Goal: Complete application form

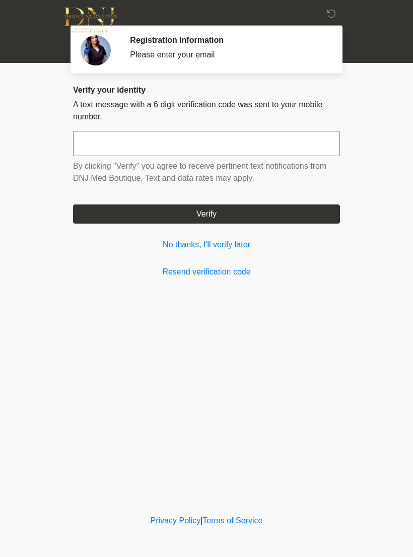
click at [218, 131] on input "text" at bounding box center [206, 143] width 267 height 25
type input "*"
type input "******"
click at [304, 217] on button "Verify" at bounding box center [206, 213] width 267 height 19
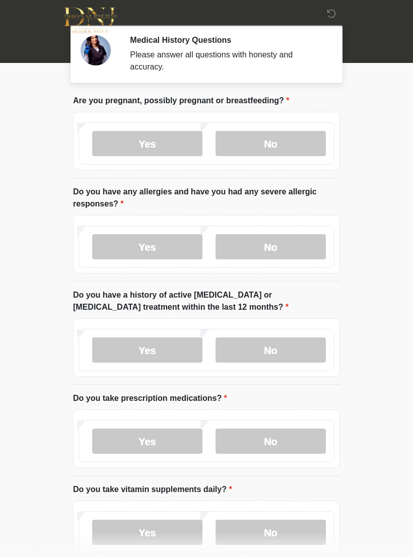
click at [302, 136] on label "No" at bounding box center [270, 143] width 110 height 25
click at [310, 237] on label "No" at bounding box center [270, 246] width 110 height 25
click at [304, 344] on label "No" at bounding box center [270, 349] width 110 height 25
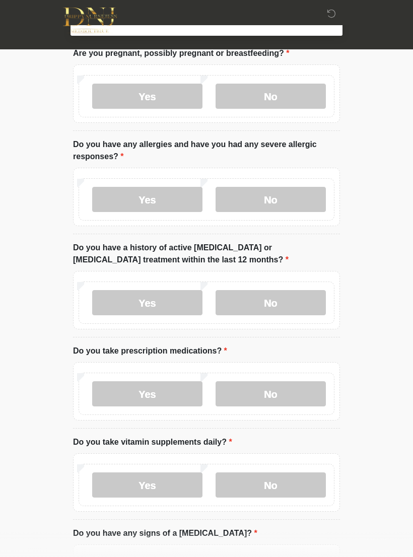
scroll to position [53, 0]
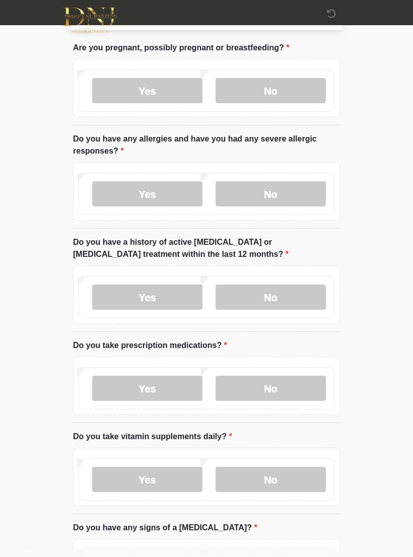
click at [293, 381] on label "No" at bounding box center [270, 387] width 110 height 25
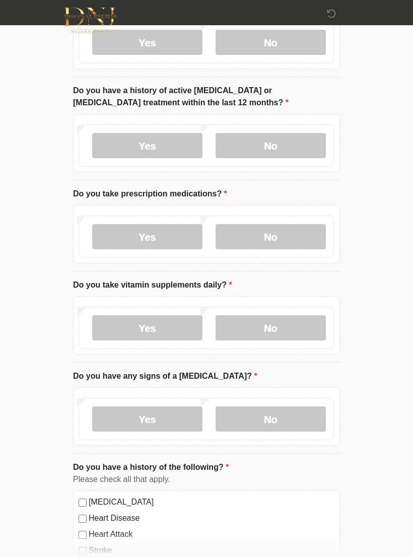
scroll to position [191, 0]
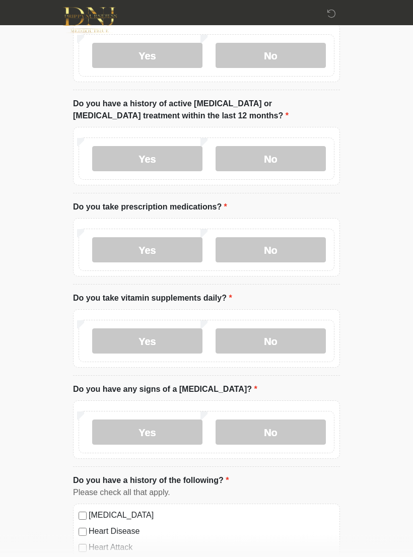
click at [289, 337] on label "No" at bounding box center [270, 341] width 110 height 25
click at [282, 427] on label "No" at bounding box center [270, 431] width 110 height 25
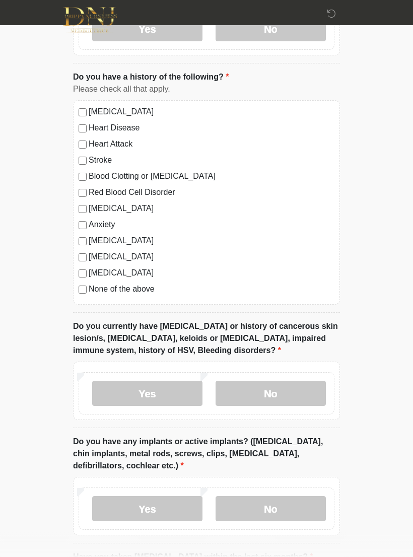
scroll to position [595, 0]
click at [300, 386] on label "No" at bounding box center [270, 392] width 110 height 25
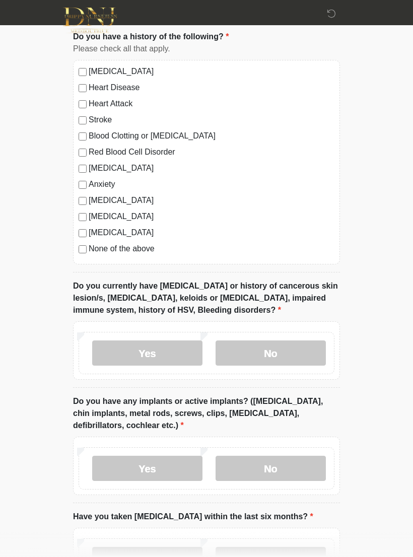
scroll to position [638, 0]
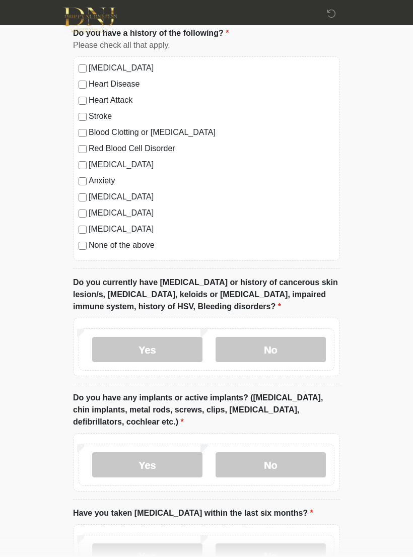
click at [295, 459] on label "No" at bounding box center [270, 464] width 110 height 25
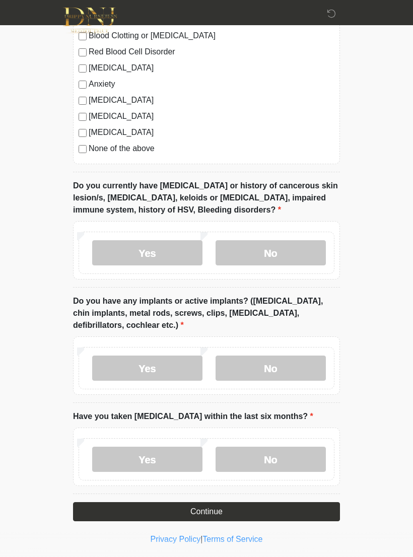
scroll to position [735, 0]
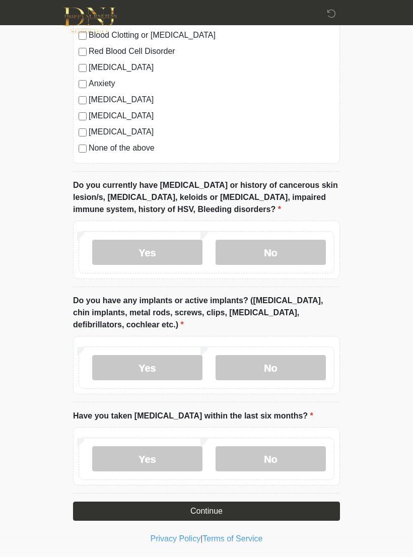
click at [298, 452] on label "No" at bounding box center [270, 458] width 110 height 25
click at [307, 506] on button "Continue" at bounding box center [206, 510] width 267 height 19
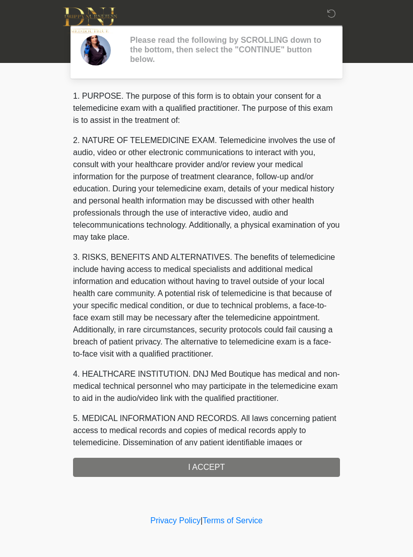
scroll to position [0, 0]
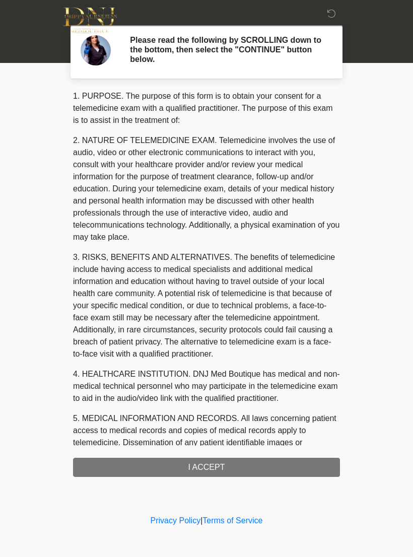
click at [324, 462] on div "1. PURPOSE. The purpose of this form is to obtain your consent for a telemedici…" at bounding box center [206, 283] width 267 height 386
click at [269, 464] on div "1. PURPOSE. The purpose of this form is to obtain your consent for a telemedici…" at bounding box center [206, 283] width 267 height 386
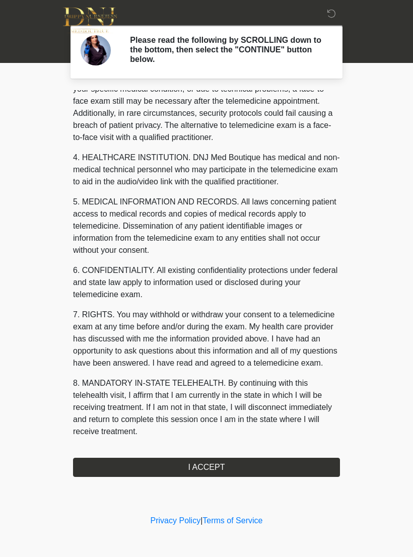
scroll to position [228, 0]
click at [293, 466] on button "I ACCEPT" at bounding box center [206, 466] width 267 height 19
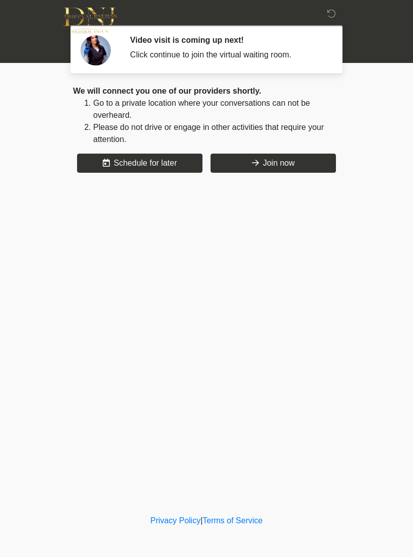
click at [309, 158] on button "Join now" at bounding box center [272, 162] width 125 height 19
